Goal: Task Accomplishment & Management: Manage account settings

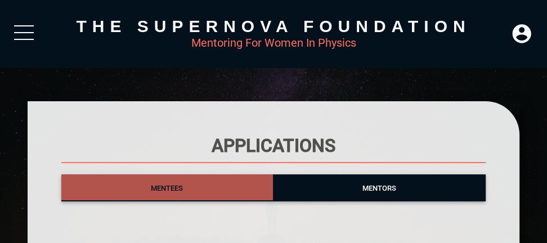
click at [167, 186] on span "Mentees" at bounding box center [167, 188] width 32 height 8
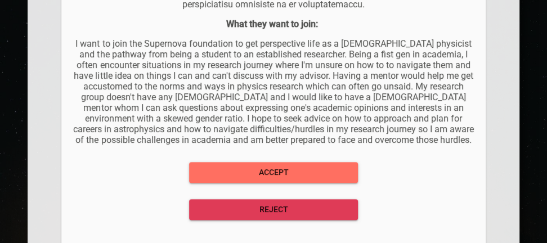
scroll to position [956, 0]
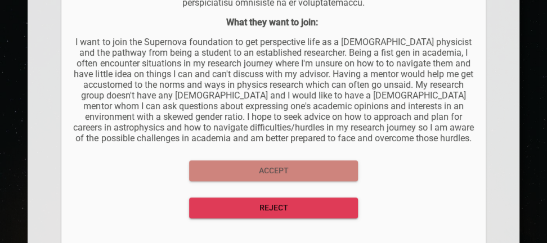
click at [259, 171] on span "Accept" at bounding box center [273, 171] width 151 height 14
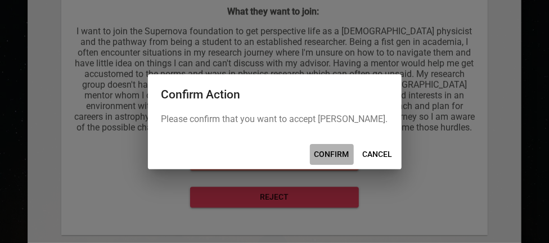
click at [337, 151] on span "CONFIRM" at bounding box center [331, 154] width 35 height 14
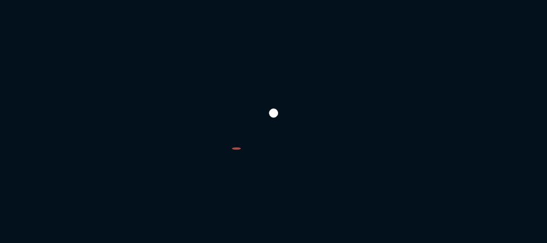
scroll to position [116, 0]
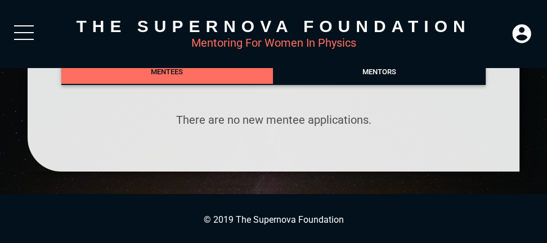
click at [380, 71] on span "Mentors" at bounding box center [379, 71] width 34 height 8
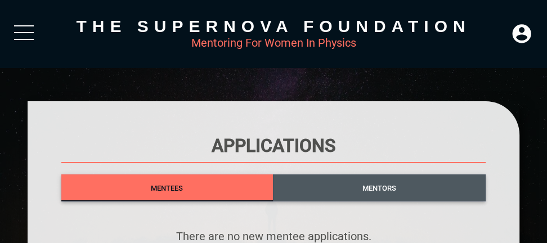
click at [380, 190] on span "Mentors" at bounding box center [379, 188] width 34 height 8
